Goal: Transaction & Acquisition: Purchase product/service

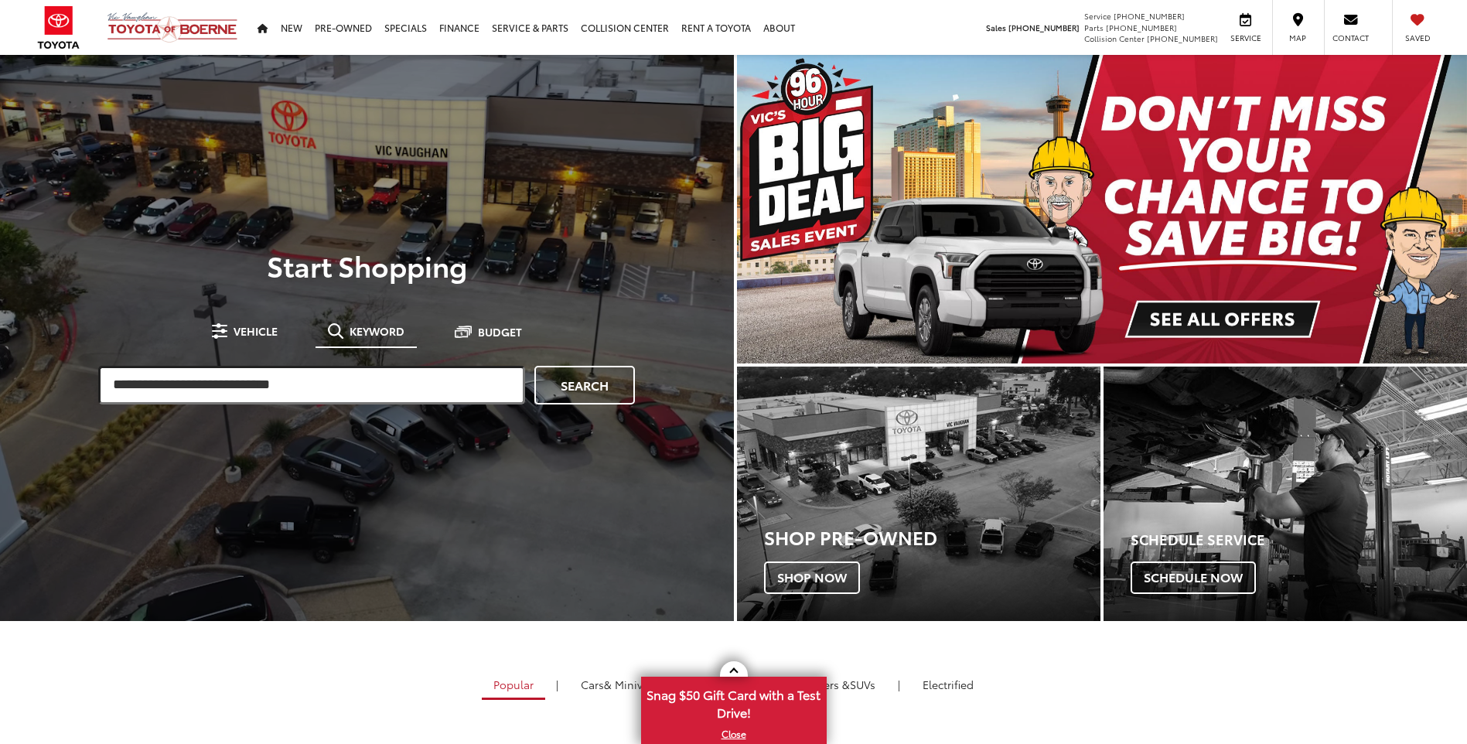
click at [315, 390] on input "search" at bounding box center [311, 385] width 427 height 39
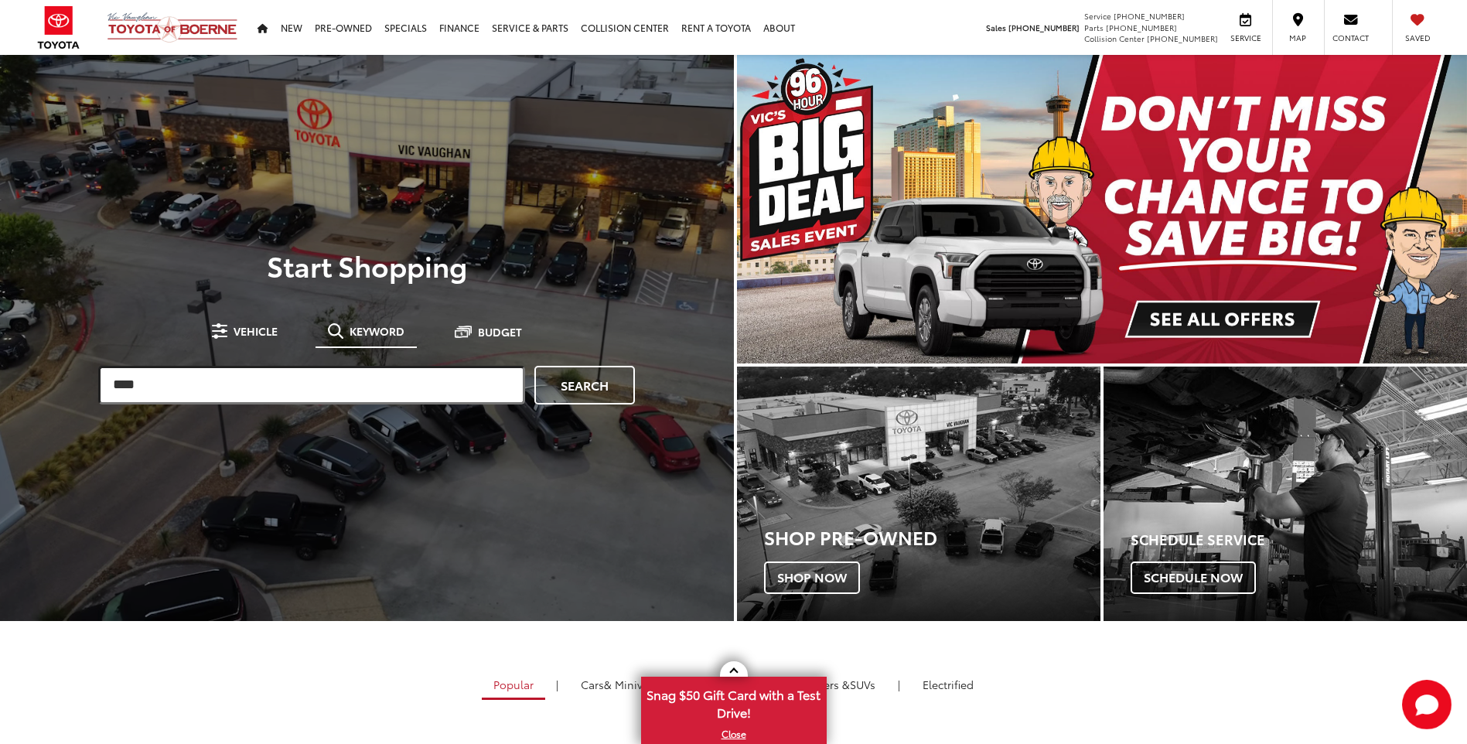
type input "****"
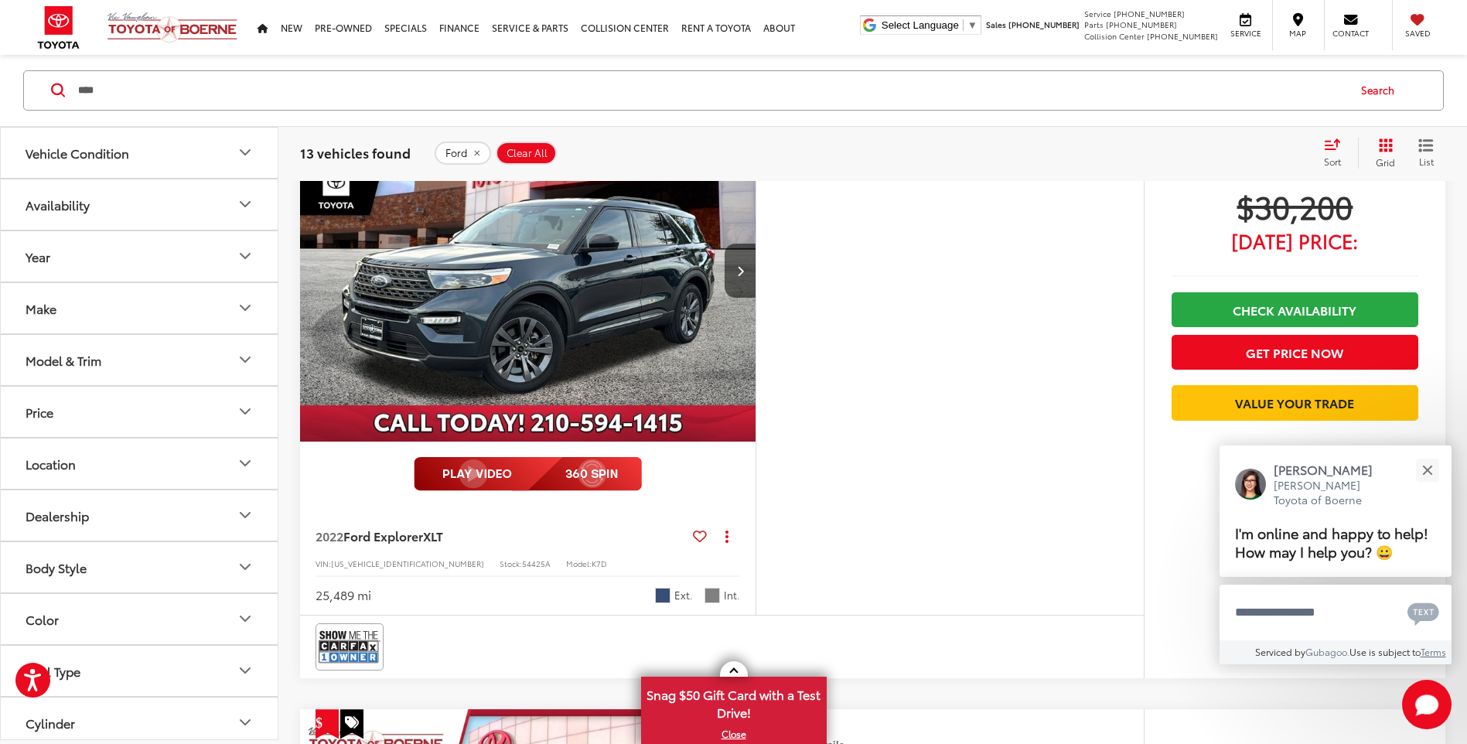
scroll to position [1470, 0]
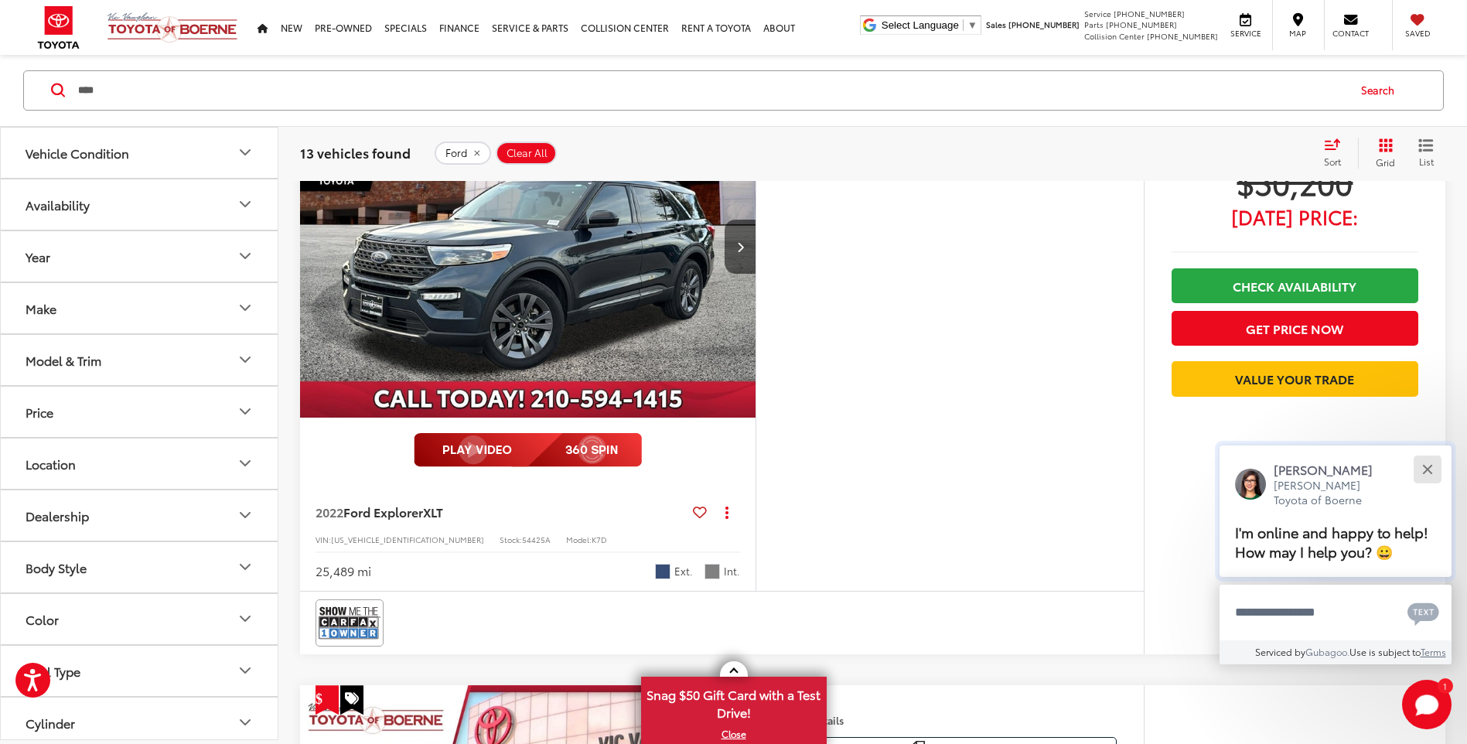
click at [1431, 470] on button "Close" at bounding box center [1427, 469] width 33 height 33
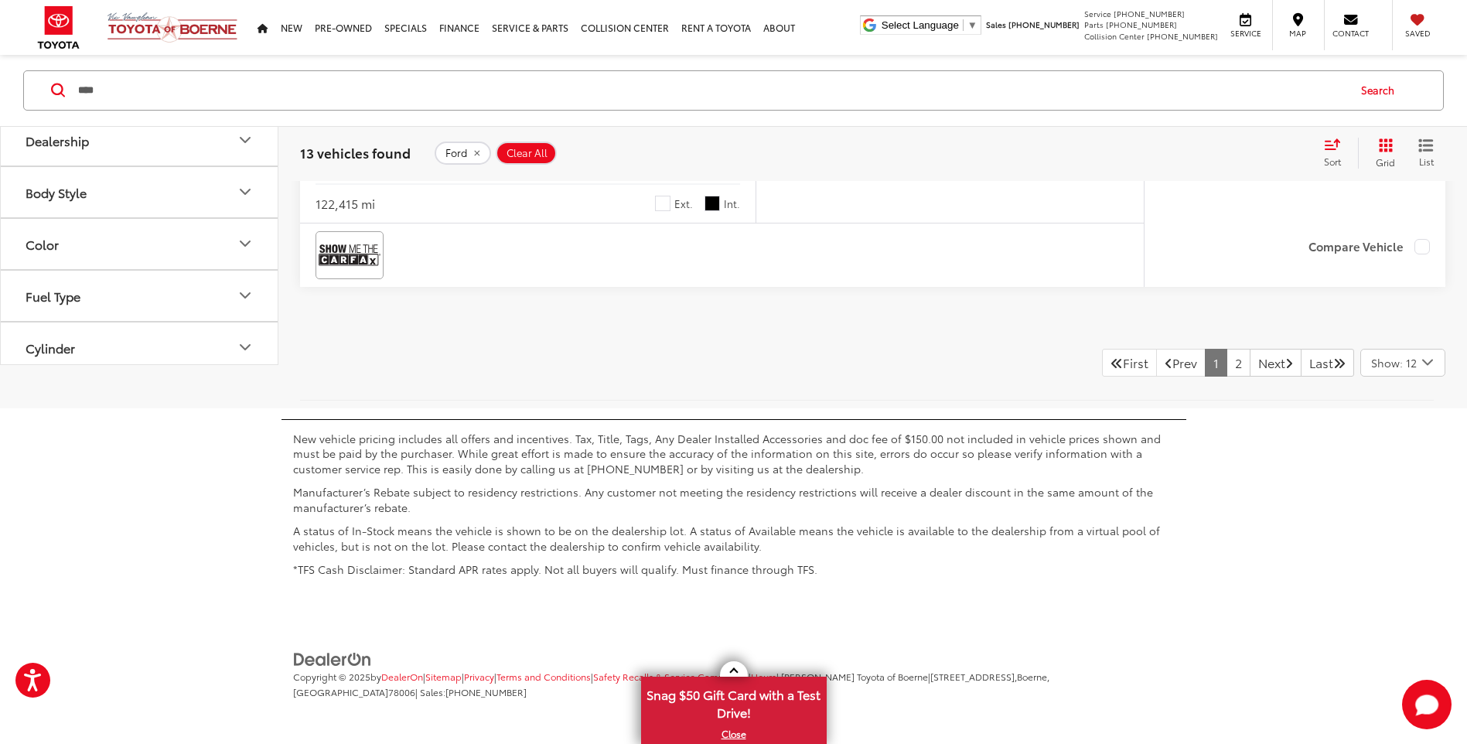
scroll to position [7298, 0]
click at [1227, 365] on link "2" at bounding box center [1239, 362] width 24 height 28
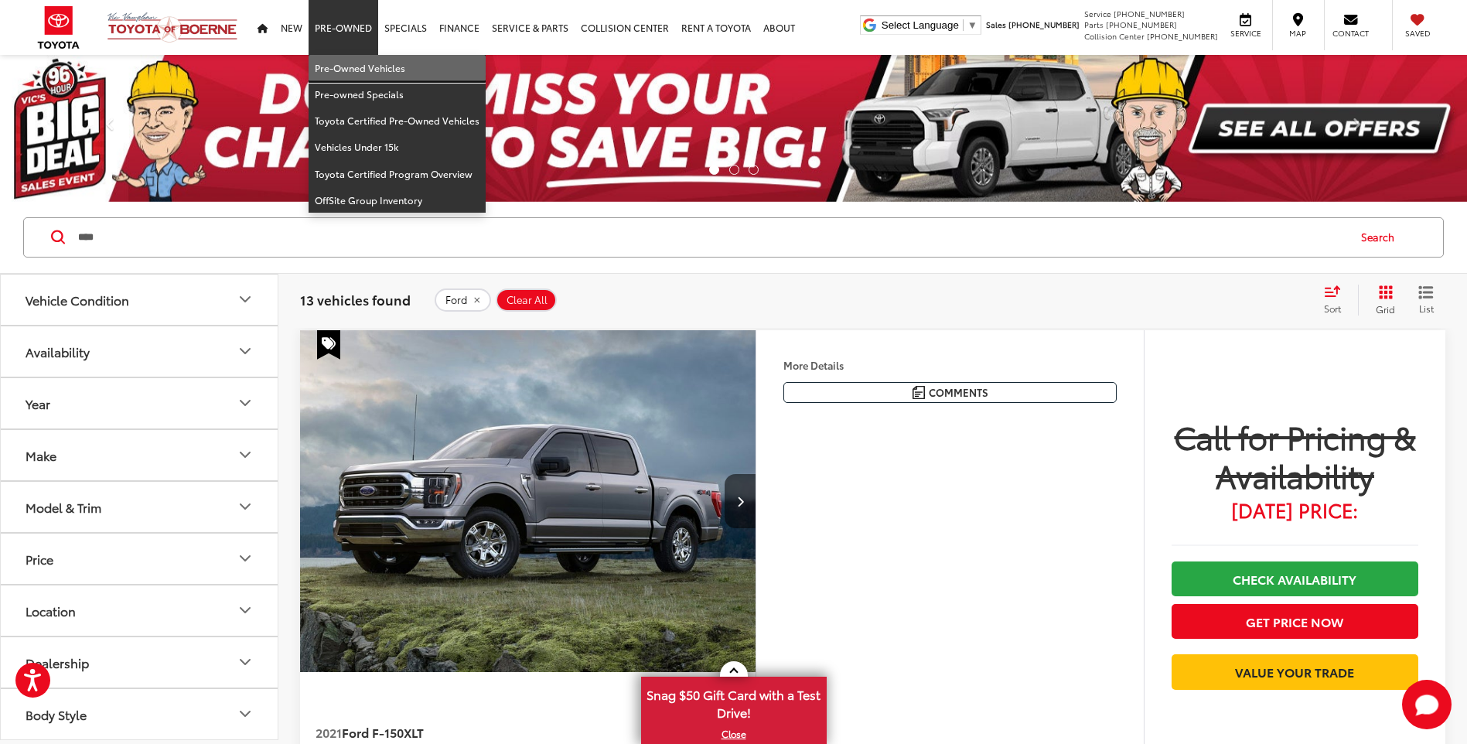
click at [340, 72] on link "Pre-Owned Vehicles" at bounding box center [397, 68] width 177 height 26
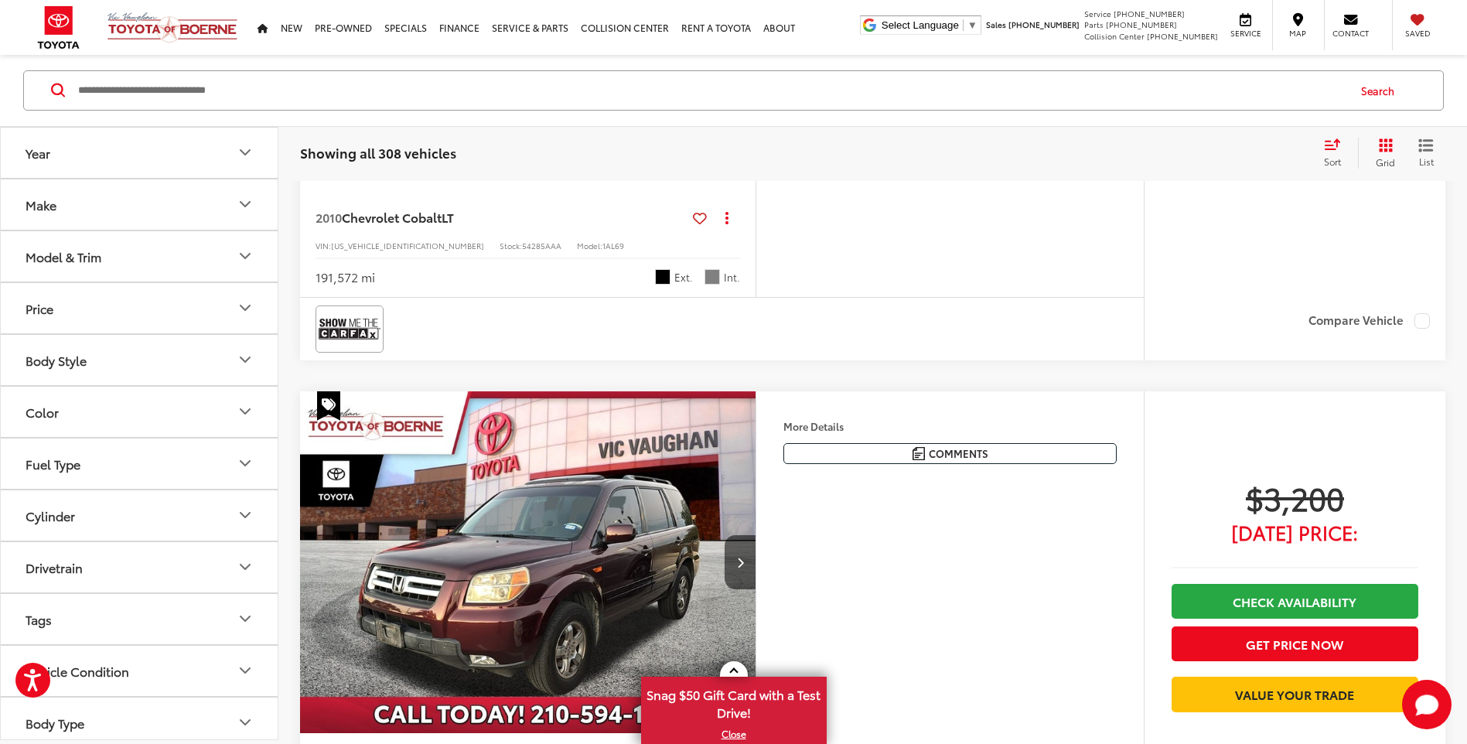
scroll to position [3515, 0]
click at [241, 87] on input "Search by Make, Model, or Keyword" at bounding box center [712, 90] width 1270 height 37
click at [1162, 391] on div "2006 Dodge Grand Caravan SXT Copy Link Share Print View Details VIN: 2D4GP44L36…" at bounding box center [873, 441] width 1146 height 7204
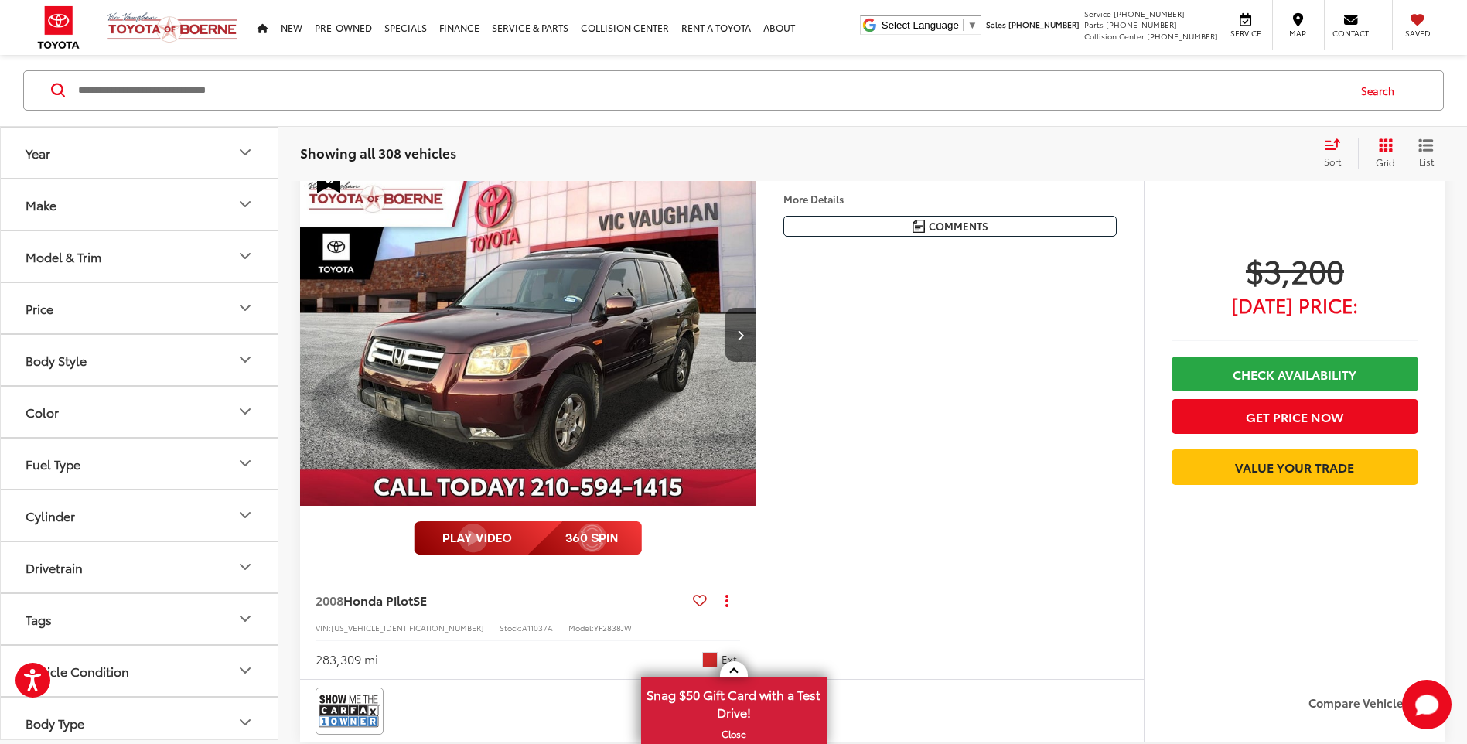
scroll to position [3747, 0]
click at [475, 406] on img "2008 Honda Pilot SE 0" at bounding box center [528, 335] width 458 height 343
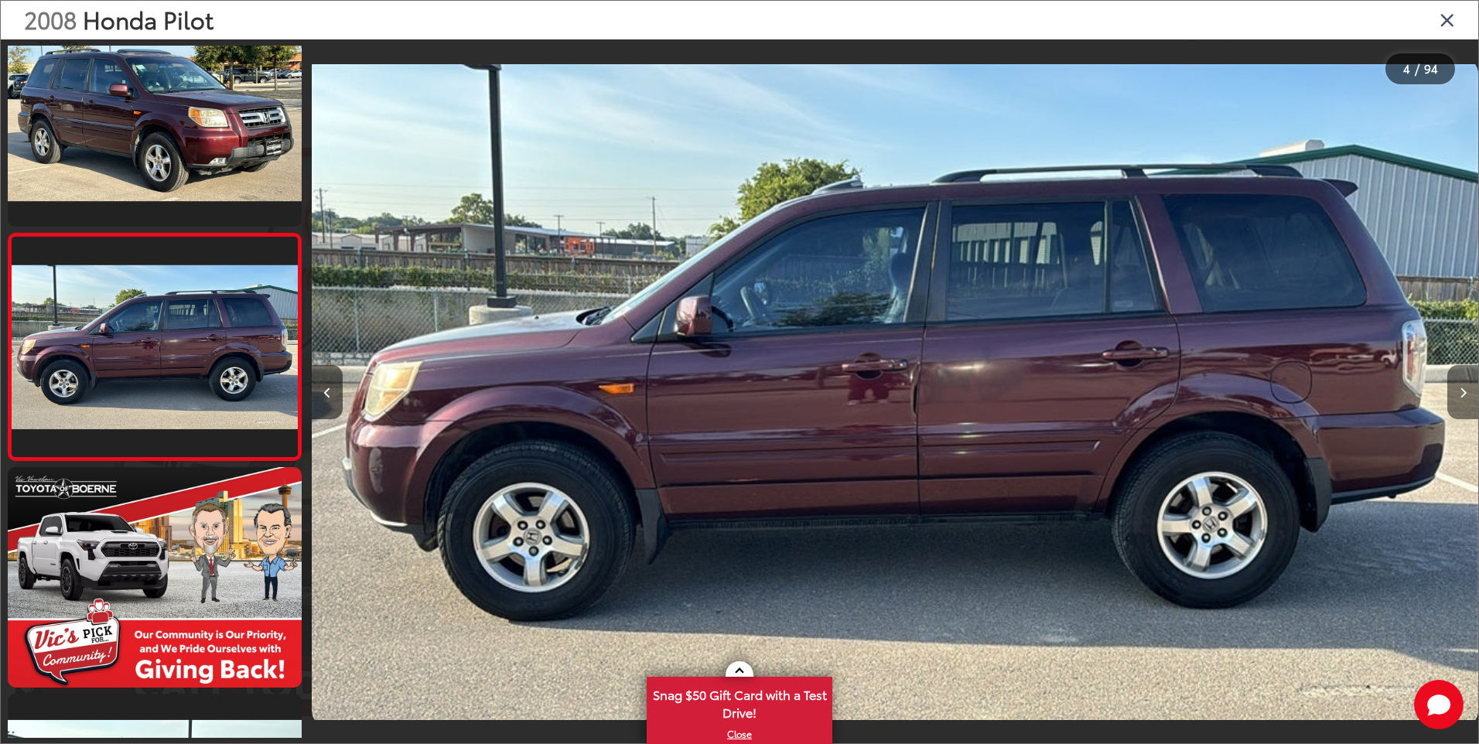
click at [1466, 381] on button "Next image" at bounding box center [1462, 392] width 31 height 54
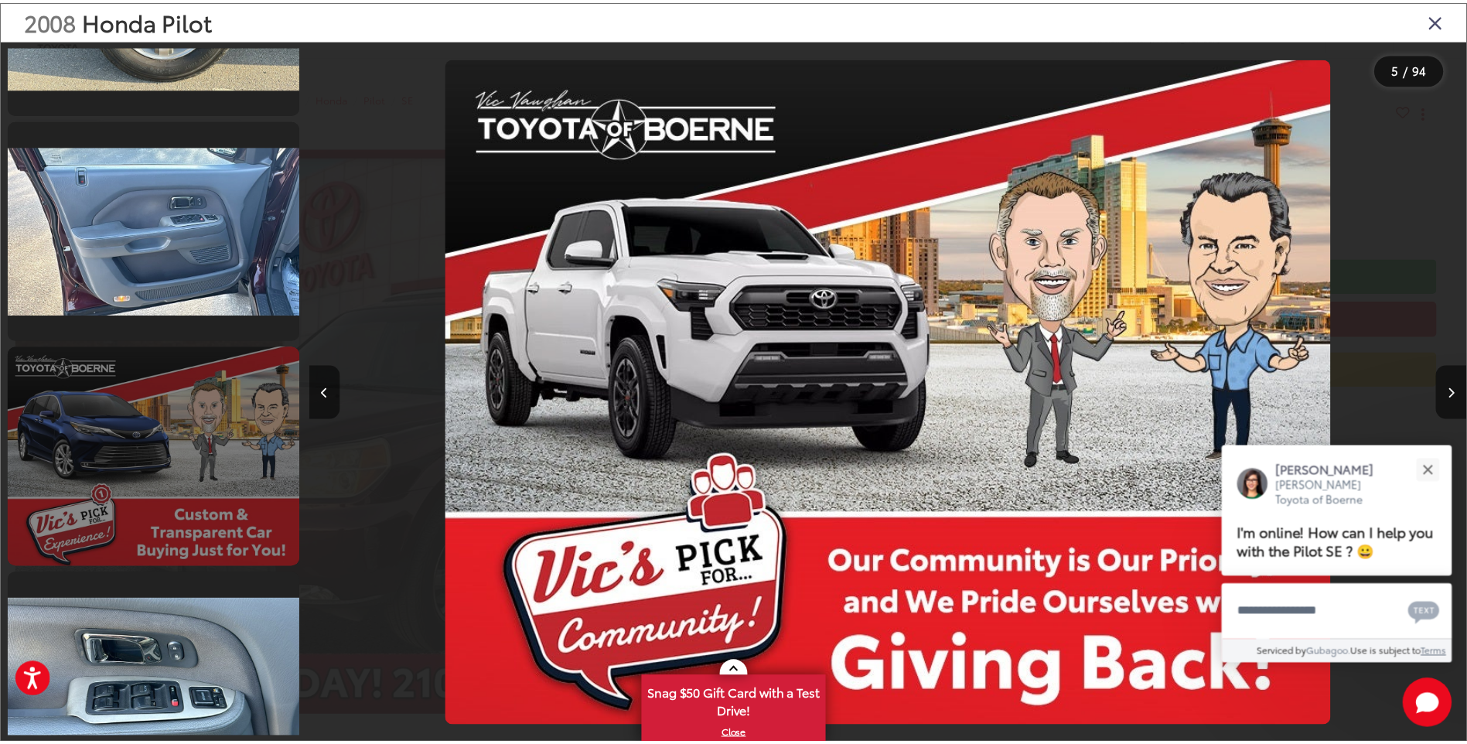
scroll to position [3273, 0]
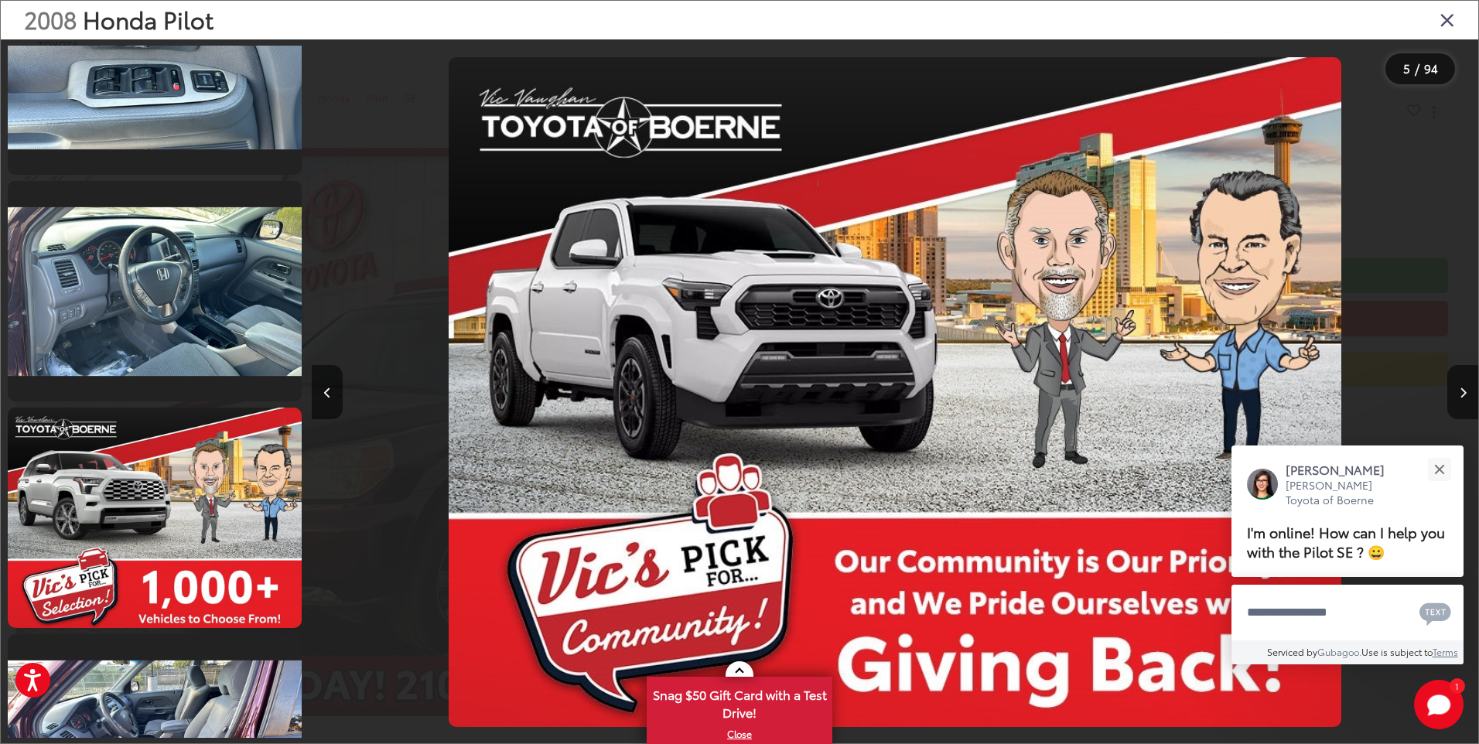
click at [1440, 22] on icon "Close gallery" at bounding box center [1446, 19] width 15 height 20
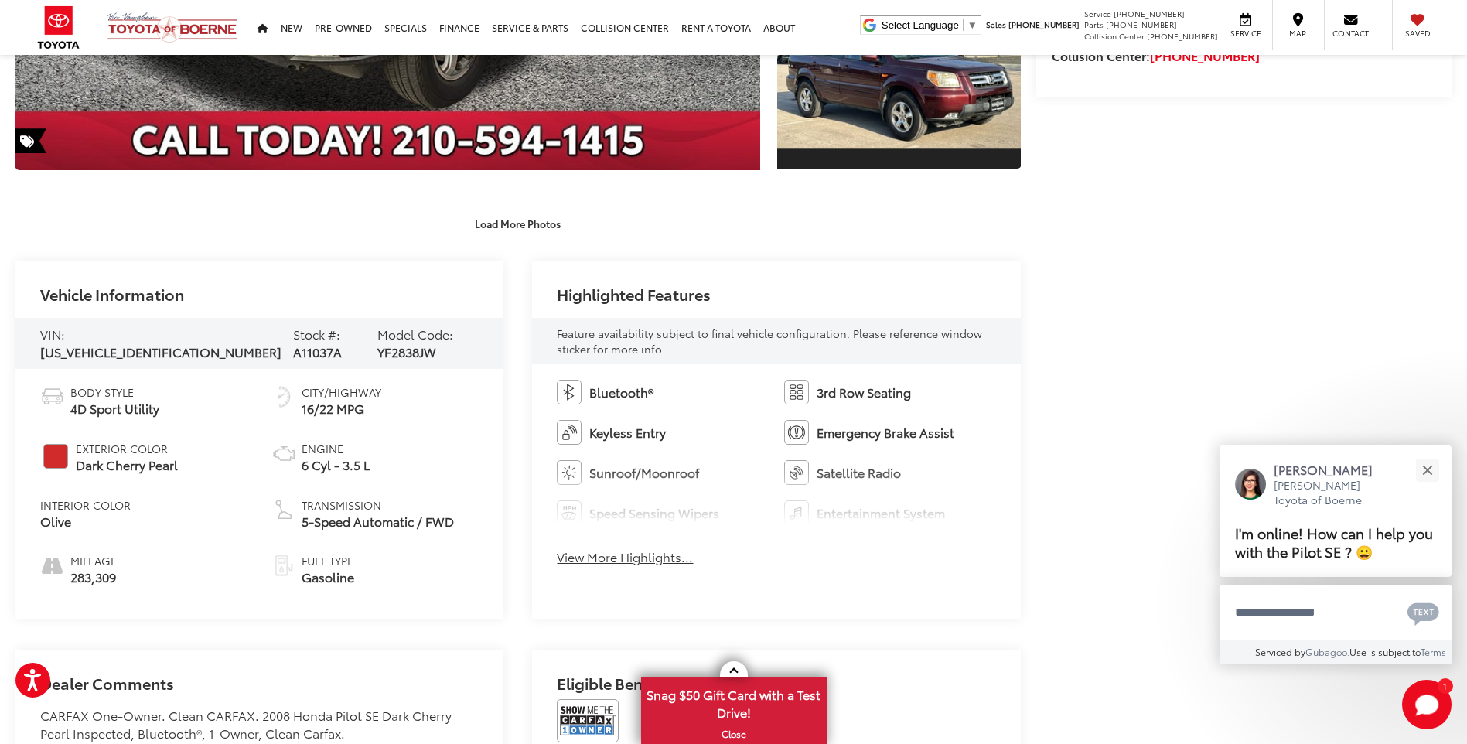
scroll to position [928, 0]
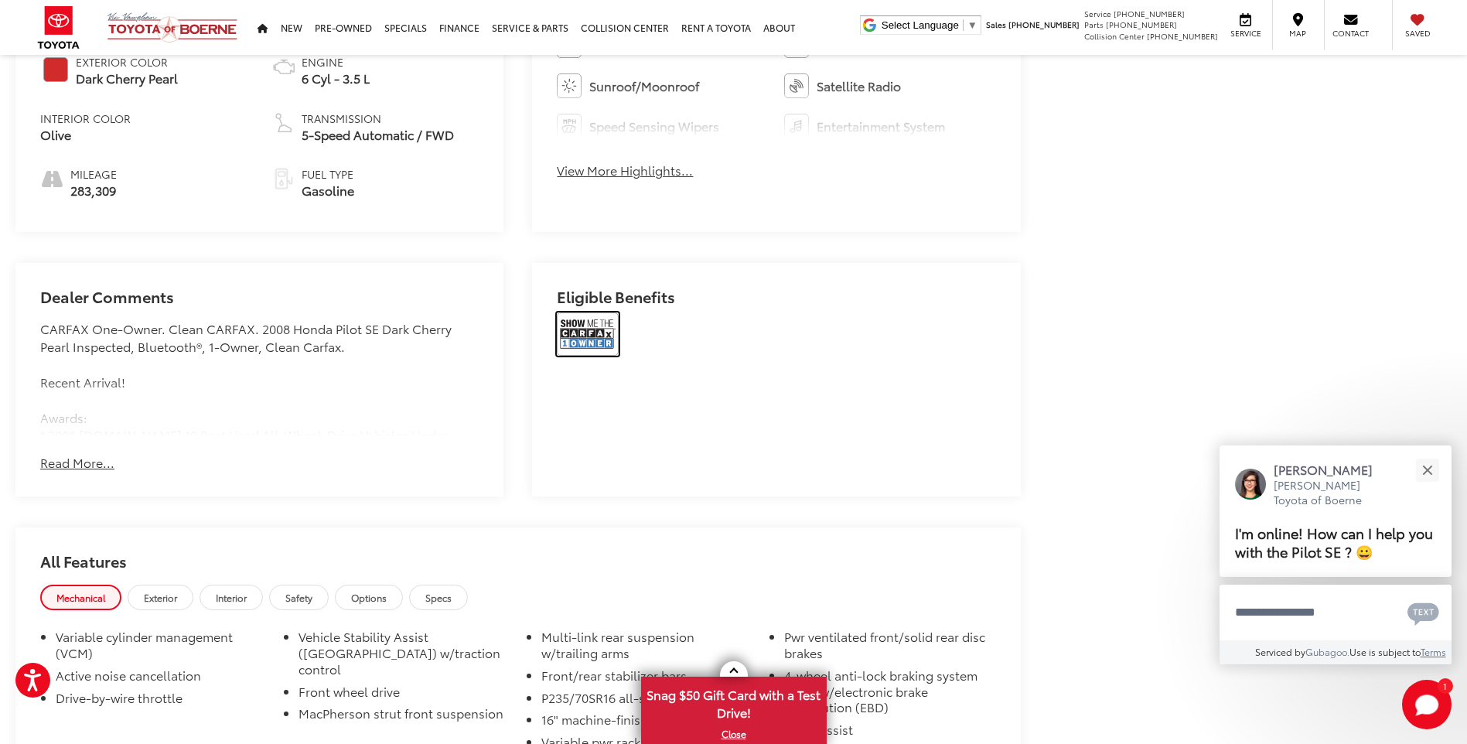
click at [581, 323] on img at bounding box center [588, 333] width 62 height 43
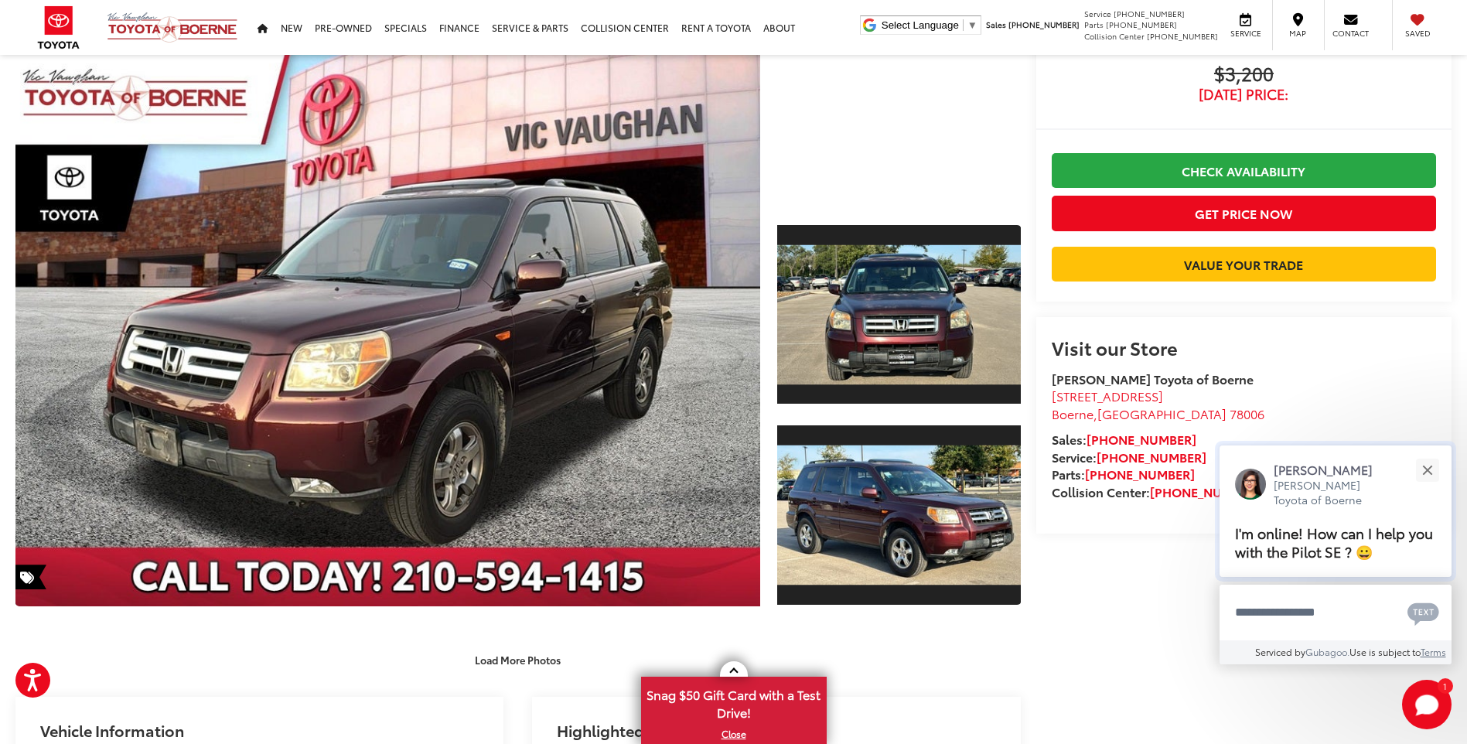
scroll to position [77, 0]
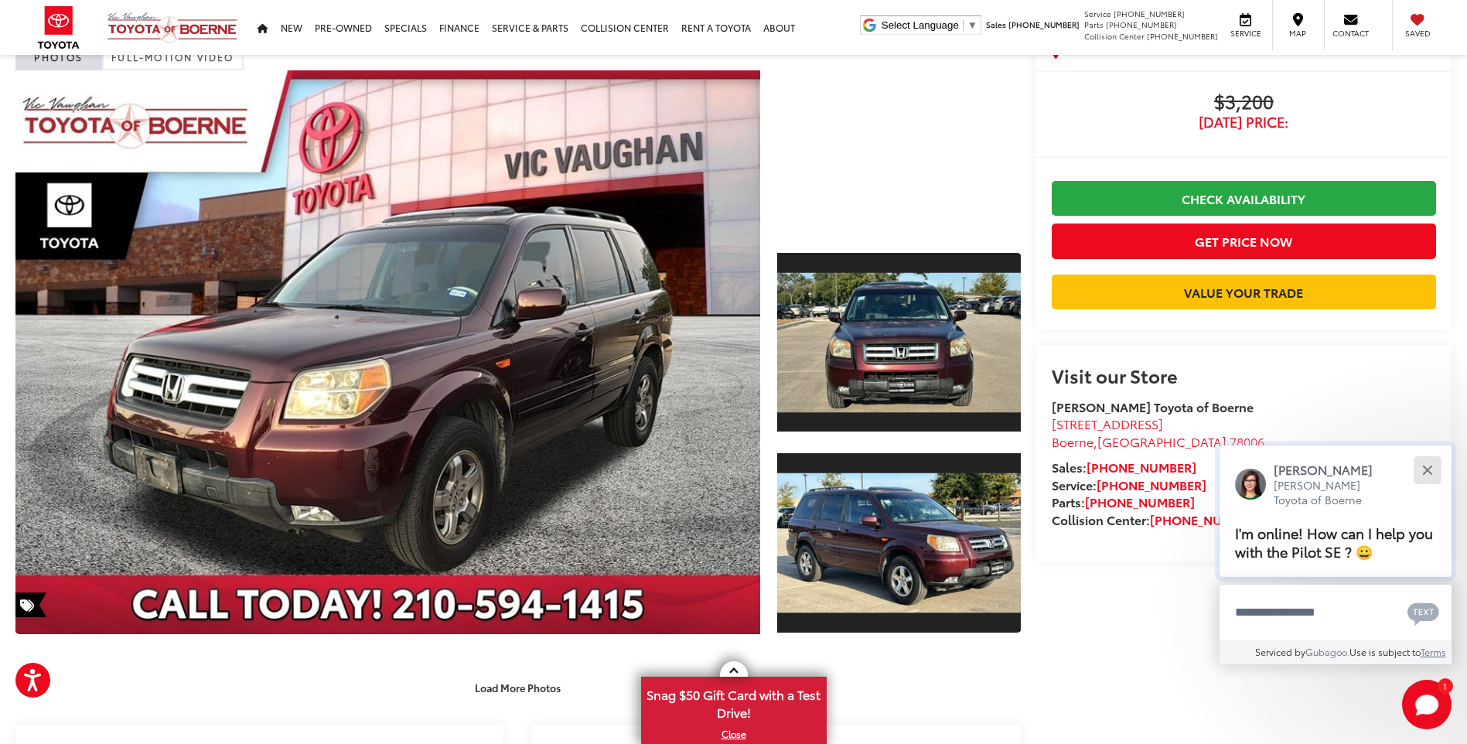
click at [1427, 470] on div "Close" at bounding box center [1427, 470] width 10 height 10
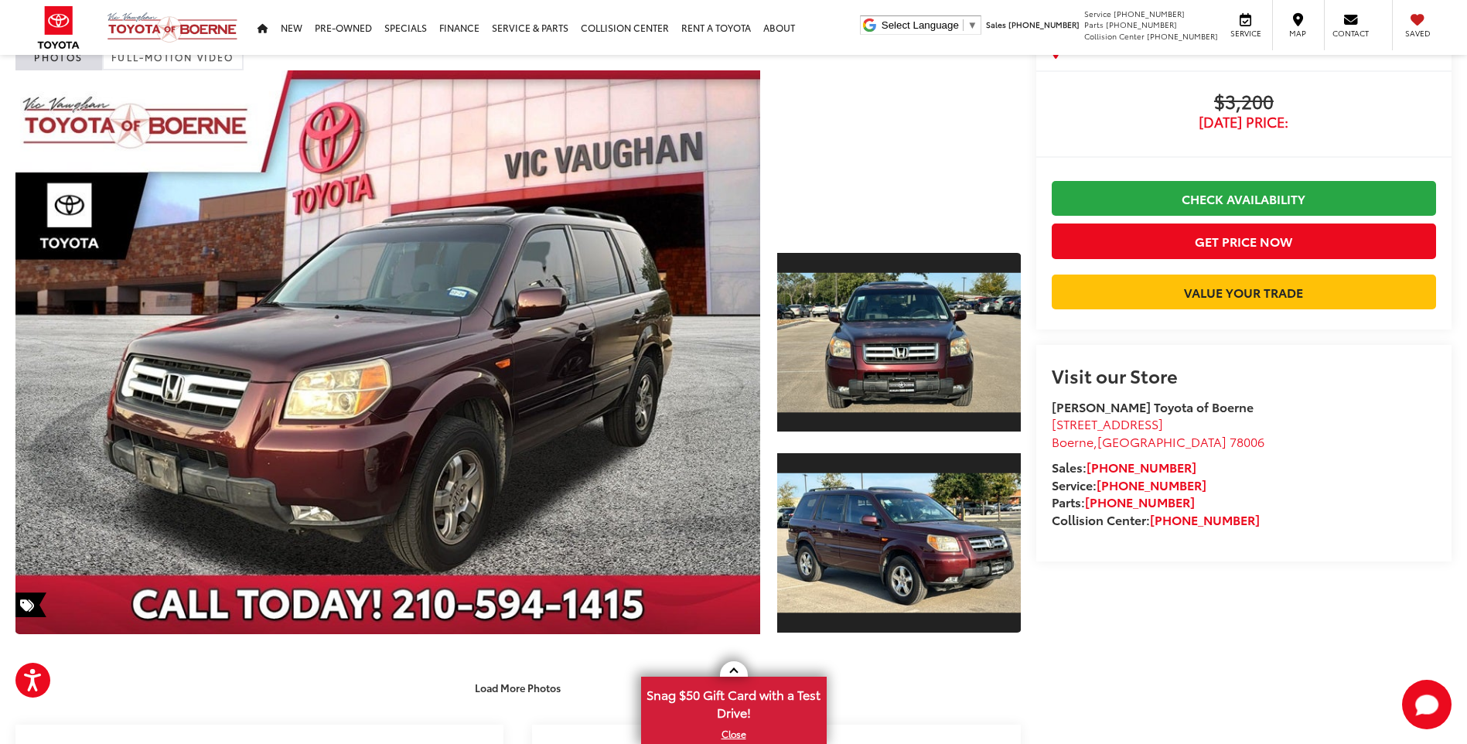
scroll to position [0, 0]
